Goal: Navigation & Orientation: Find specific page/section

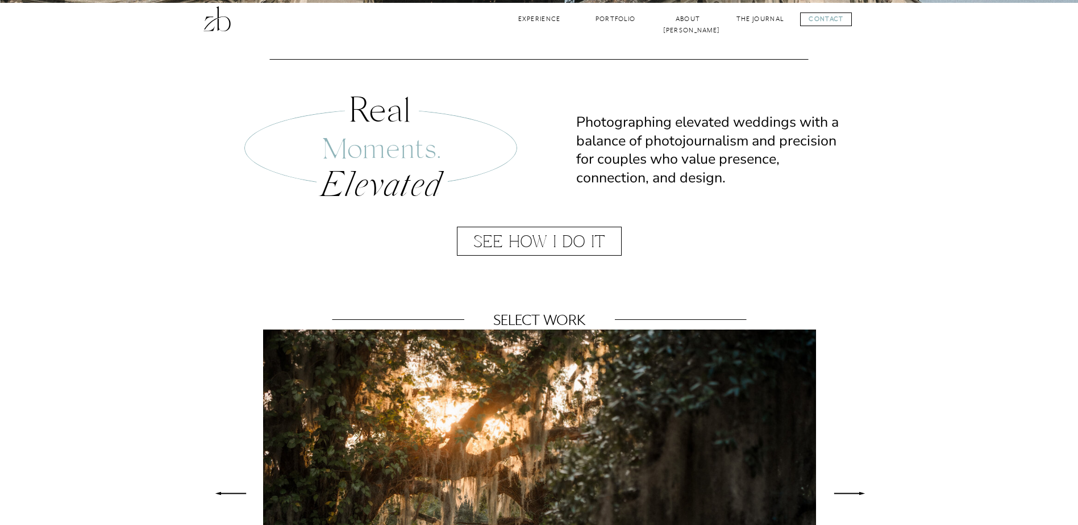
scroll to position [393, 0]
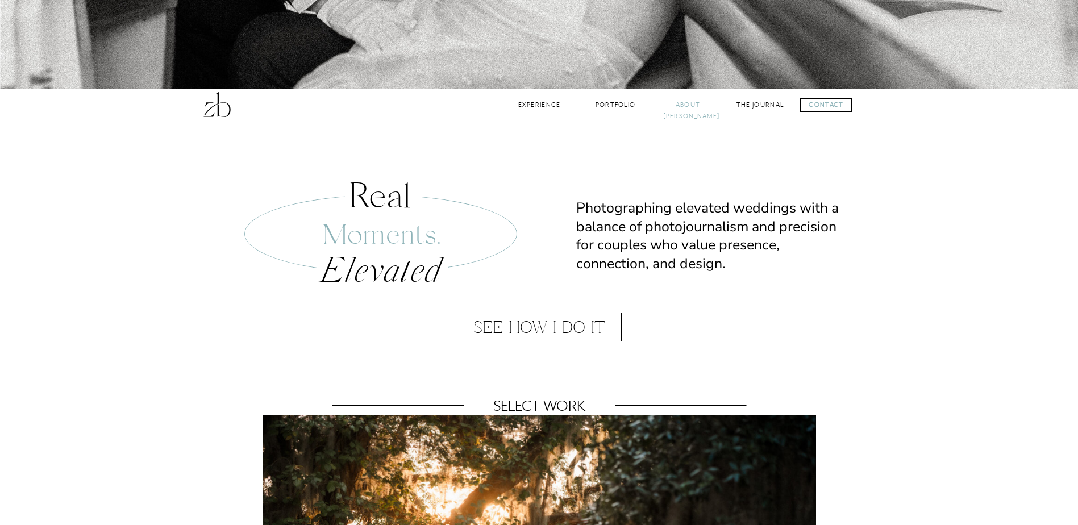
click at [693, 107] on nav "About [PERSON_NAME]" at bounding box center [688, 104] width 50 height 11
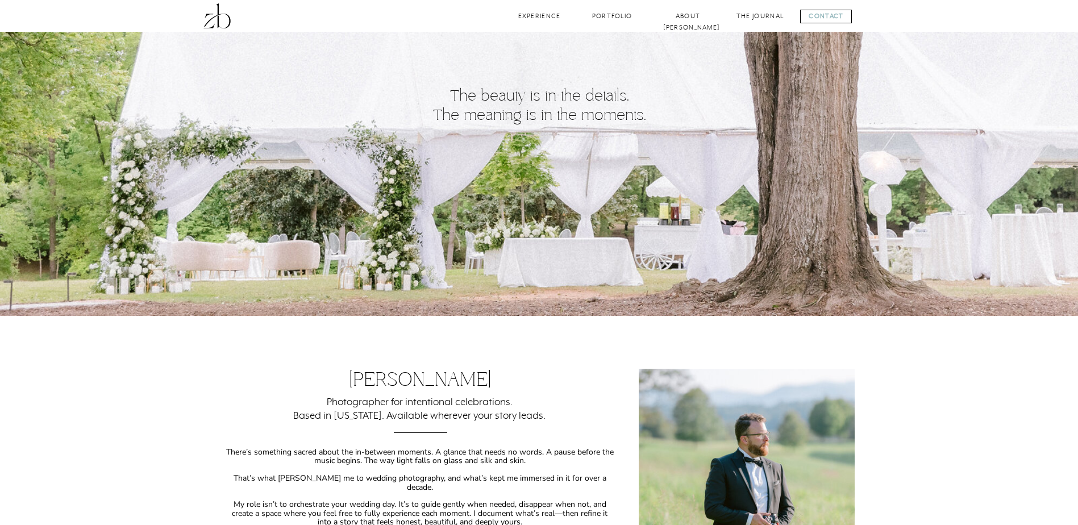
drag, startPoint x: 760, startPoint y: 19, endPoint x: 742, endPoint y: 28, distance: 19.8
drag, startPoint x: 742, startPoint y: 28, endPoint x: 604, endPoint y: 11, distance: 139.1
click at [605, 11] on nav "Portfolio" at bounding box center [612, 16] width 46 height 11
click at [603, 12] on nav "Portfolio" at bounding box center [612, 16] width 46 height 11
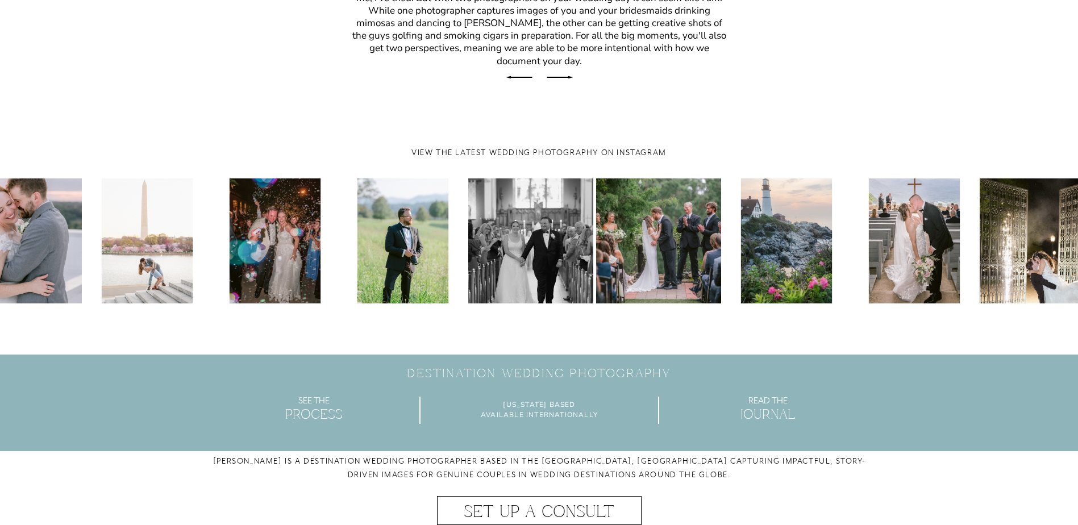
scroll to position [3465, 0]
